Goal: Information Seeking & Learning: Learn about a topic

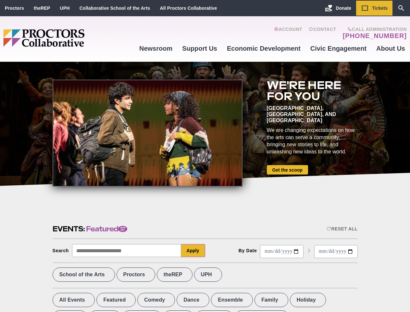
click at [205, 156] on div at bounding box center [148, 133] width 190 height 107
click at [342, 229] on div "Reset All" at bounding box center [342, 228] width 31 height 5
click at [193, 250] on button "Apply" at bounding box center [193, 250] width 24 height 13
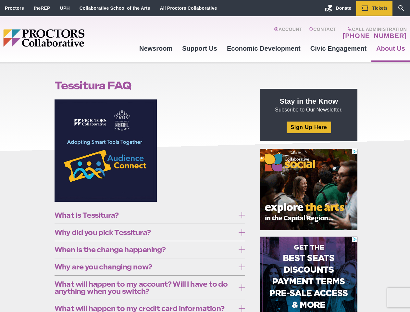
click at [205, 156] on figure at bounding box center [150, 152] width 191 height 107
